Goal: Information Seeking & Learning: Learn about a topic

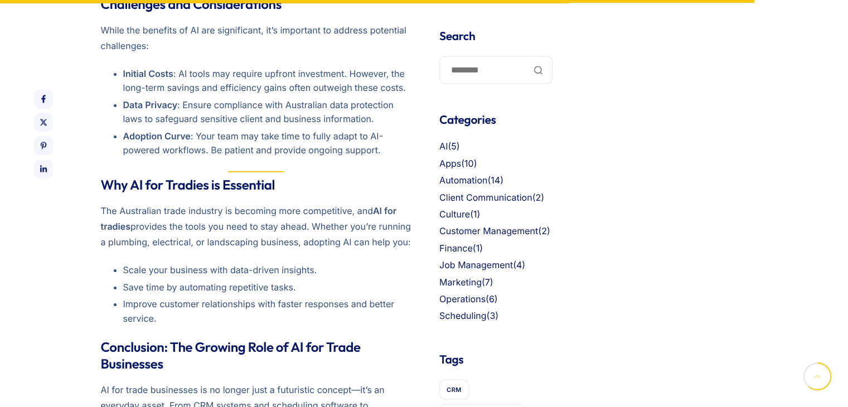
scroll to position [1754, 0]
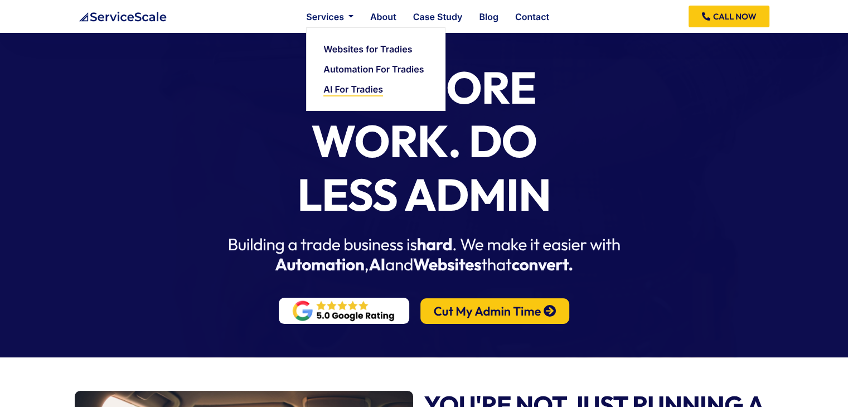
click at [367, 86] on link "AI For Tradies" at bounding box center [353, 89] width 60 height 9
